Goal: Entertainment & Leisure: Consume media (video, audio)

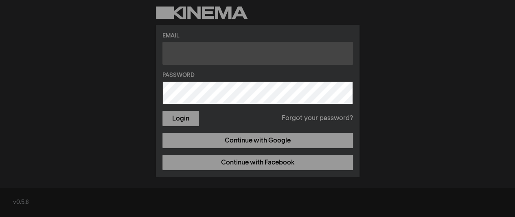
click at [224, 53] on input "text" at bounding box center [257, 53] width 190 height 23
type input "a"
type input "[EMAIL_ADDRESS][DOMAIN_NAME]"
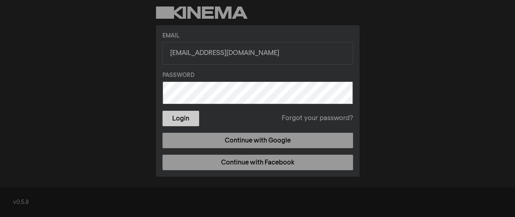
click at [187, 120] on button "Login" at bounding box center [180, 118] width 37 height 15
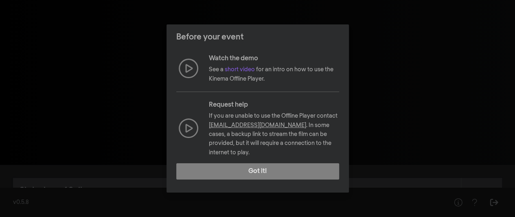
scroll to position [141, 0]
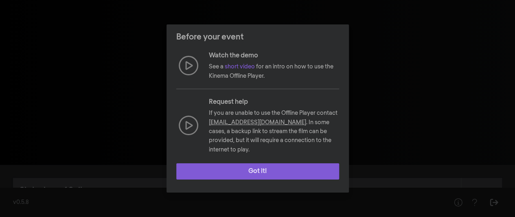
click at [267, 169] on button "Got it!" at bounding box center [257, 171] width 163 height 16
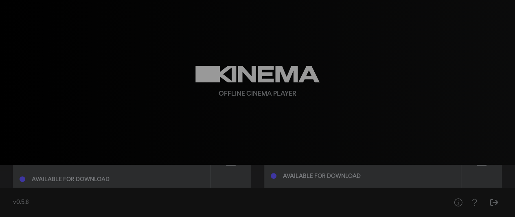
scroll to position [36, 0]
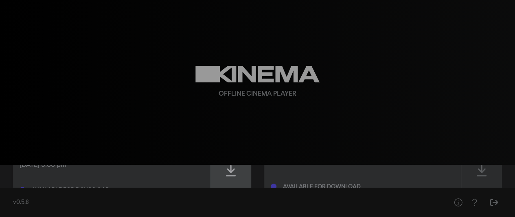
click at [228, 167] on icon at bounding box center [231, 170] width 10 height 13
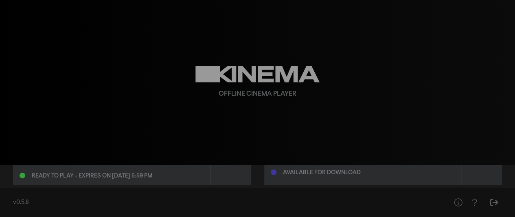
scroll to position [51, 0]
click at [160, 172] on div "Ready to play - expires on [DATE] 5:59 pm" at bounding box center [112, 173] width 184 height 10
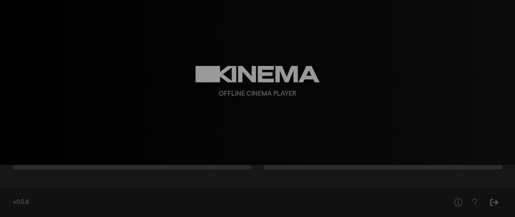
scroll to position [66, 0]
click at [455, 202] on icon "Help" at bounding box center [458, 202] width 10 height 8
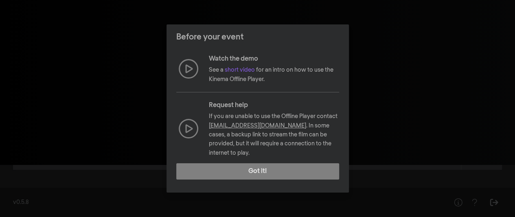
scroll to position [141, 0]
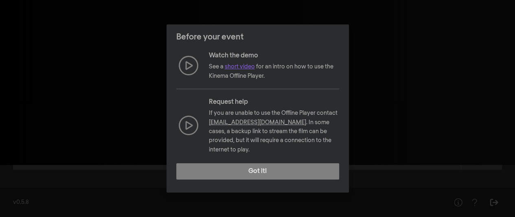
click at [249, 66] on link "short video" at bounding box center [240, 67] width 30 height 6
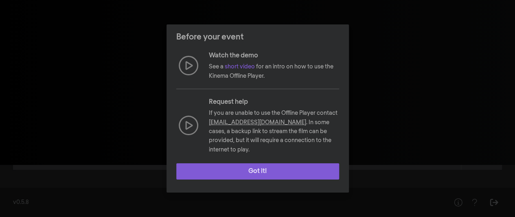
click at [308, 169] on button "Got it!" at bounding box center [257, 171] width 163 height 16
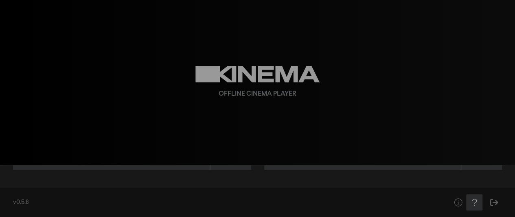
click at [477, 201] on icon "Help" at bounding box center [474, 202] width 10 height 8
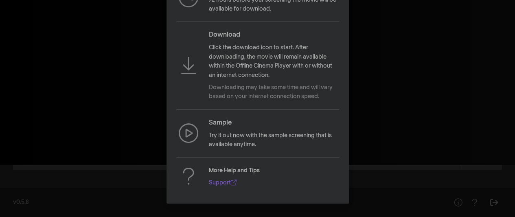
scroll to position [0, 0]
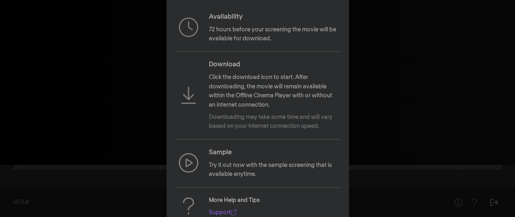
click at [440, 114] on div "How this works Availability 72 hours before your screening the movie will be av…" at bounding box center [257, 108] width 515 height 217
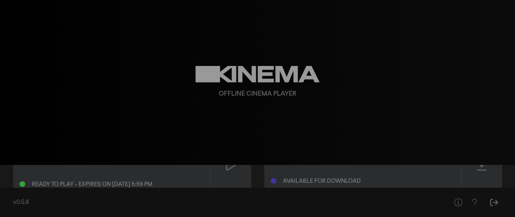
scroll to position [67, 0]
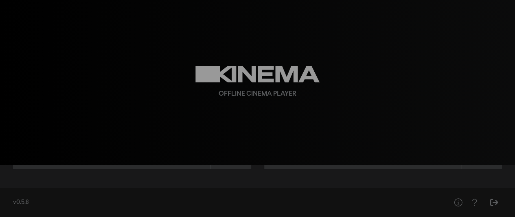
drag, startPoint x: 513, startPoint y: 111, endPoint x: 513, endPoint y: 101, distance: 10.6
click at [513, 101] on div "play_arrow 0:00 volume_up fullscreen settings closed_caption Captions Off setti…" at bounding box center [257, 82] width 515 height 165
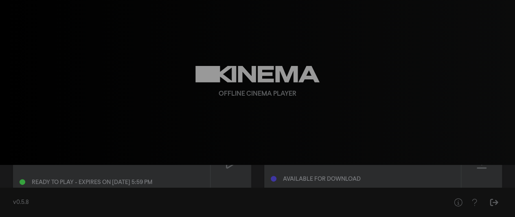
scroll to position [43, 0]
click at [230, 173] on div at bounding box center [230, 164] width 41 height 58
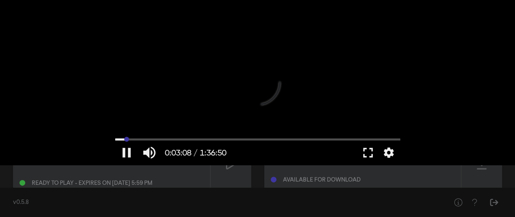
click at [126, 139] on input "Seek" at bounding box center [257, 139] width 285 height 5
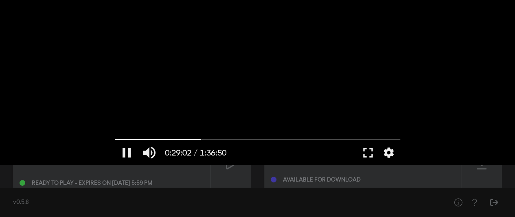
drag, startPoint x: 127, startPoint y: 138, endPoint x: 210, endPoint y: 129, distance: 83.5
click at [210, 137] on input "Seek" at bounding box center [257, 139] width 285 height 5
drag, startPoint x: 248, startPoint y: 138, endPoint x: 295, endPoint y: 132, distance: 48.0
click at [295, 137] on input "Seek" at bounding box center [257, 139] width 285 height 5
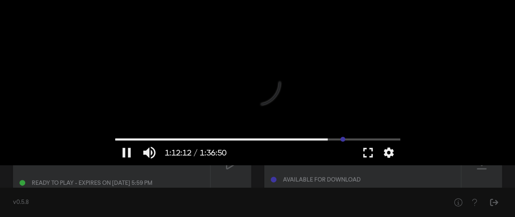
drag, startPoint x: 326, startPoint y: 137, endPoint x: 342, endPoint y: 136, distance: 16.3
click at [342, 137] on input "Seek" at bounding box center [257, 139] width 285 height 5
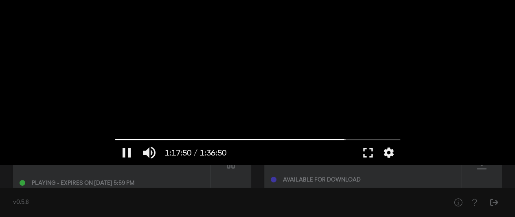
click at [368, 136] on div at bounding box center [257, 82] width 293 height 165
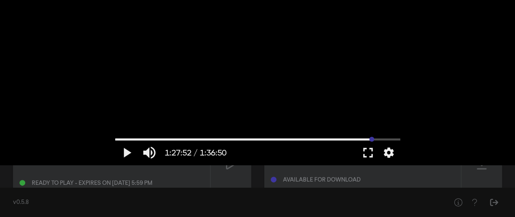
click at [371, 140] on input "Seek" at bounding box center [257, 139] width 285 height 5
click at [236, 137] on div "play_arrow 1:27:52 / 1:36:50 volume_up fullscreen settings closed_caption Capti…" at bounding box center [257, 82] width 293 height 165
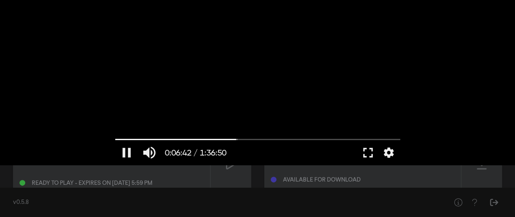
drag, startPoint x: 236, startPoint y: 137, endPoint x: 107, endPoint y: 137, distance: 128.6
click at [115, 137] on input "Seek" at bounding box center [257, 139] width 285 height 5
click at [210, 136] on div at bounding box center [257, 82] width 293 height 165
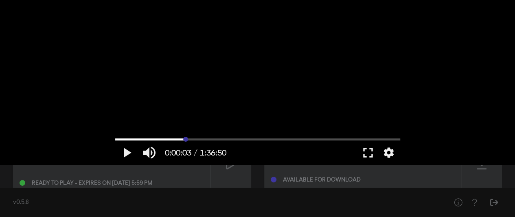
click at [186, 140] on input "Seek" at bounding box center [257, 139] width 285 height 5
click at [129, 153] on button "play_arrow" at bounding box center [126, 152] width 23 height 24
click at [142, 138] on input "Seek" at bounding box center [257, 139] width 285 height 5
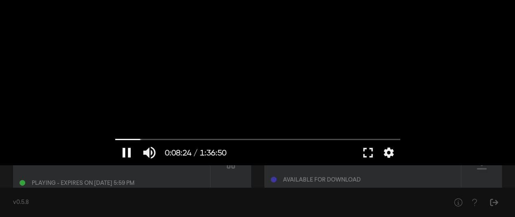
click at [129, 149] on button "pause" at bounding box center [126, 152] width 23 height 24
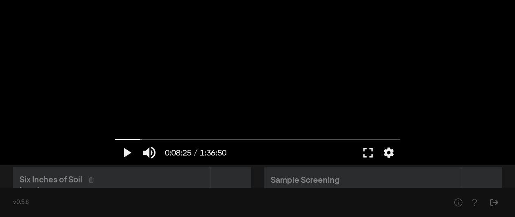
scroll to position [11, 0]
drag, startPoint x: 139, startPoint y: 139, endPoint x: 106, endPoint y: 137, distance: 33.0
click at [115, 137] on input "Seek" at bounding box center [257, 139] width 285 height 5
click at [371, 155] on button "fullscreen" at bounding box center [367, 152] width 23 height 24
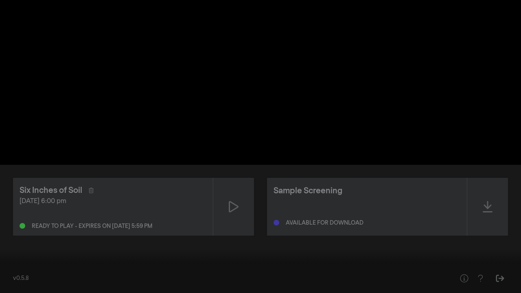
click at [248, 176] on div at bounding box center [260, 146] width 521 height 293
click at [11, 216] on button "pause" at bounding box center [15, 281] width 23 height 24
type input "7.253419"
